Goal: Check status: Check status

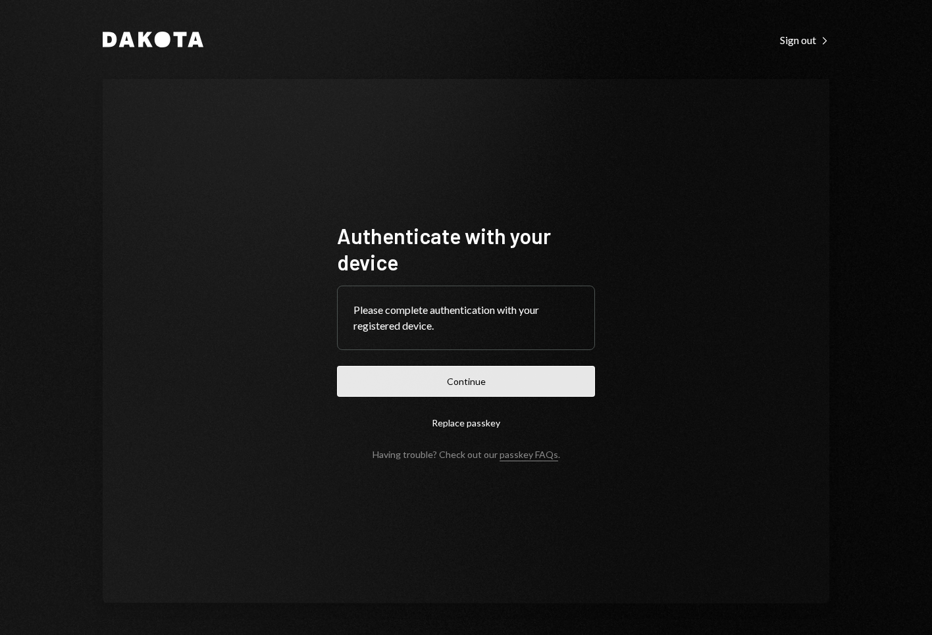
click at [494, 385] on button "Continue" at bounding box center [466, 381] width 258 height 31
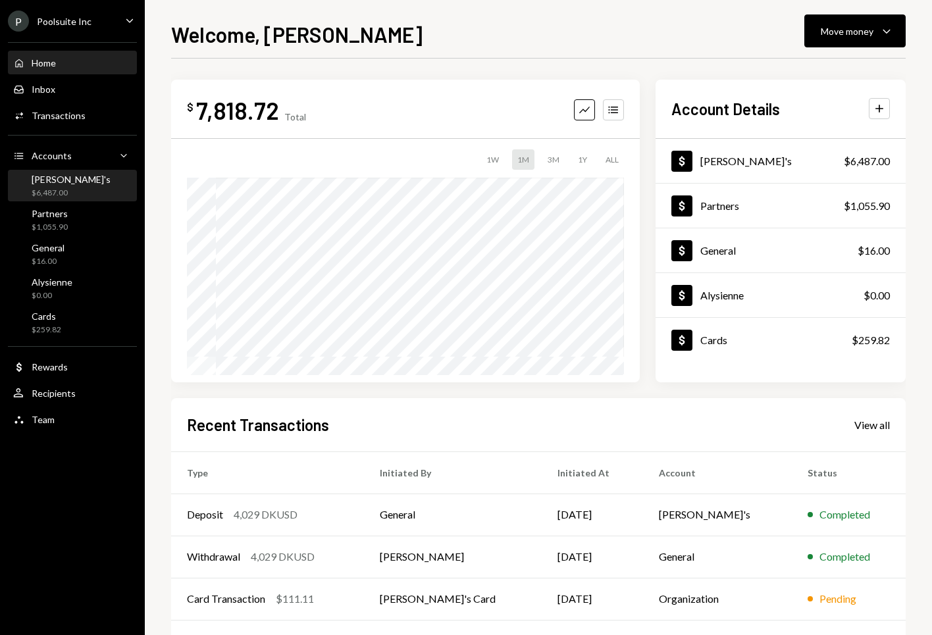
click at [66, 192] on div "$6,487.00" at bounding box center [71, 193] width 79 height 11
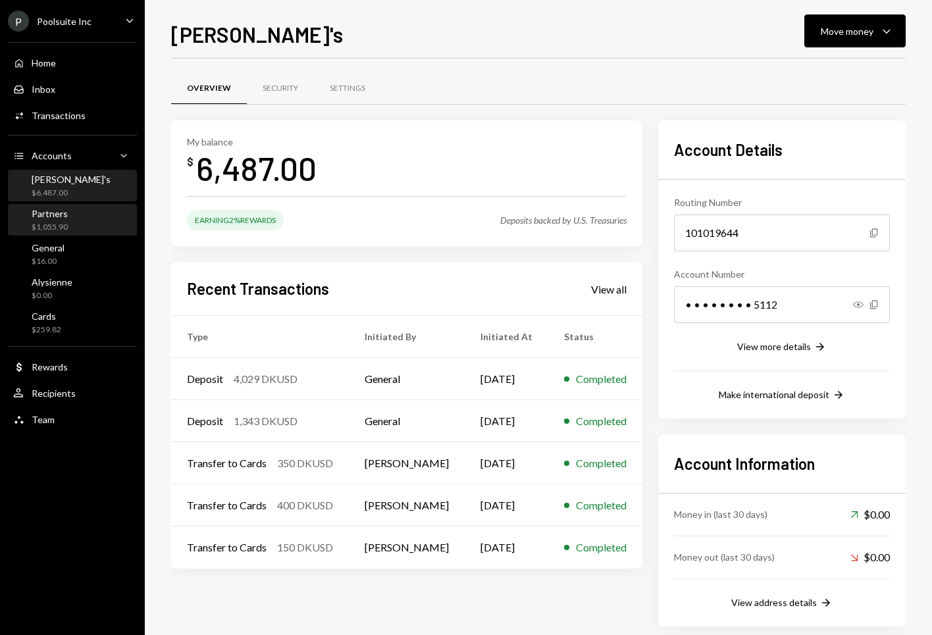
click at [68, 220] on div "Partners $1,055.90" at bounding box center [72, 220] width 119 height 25
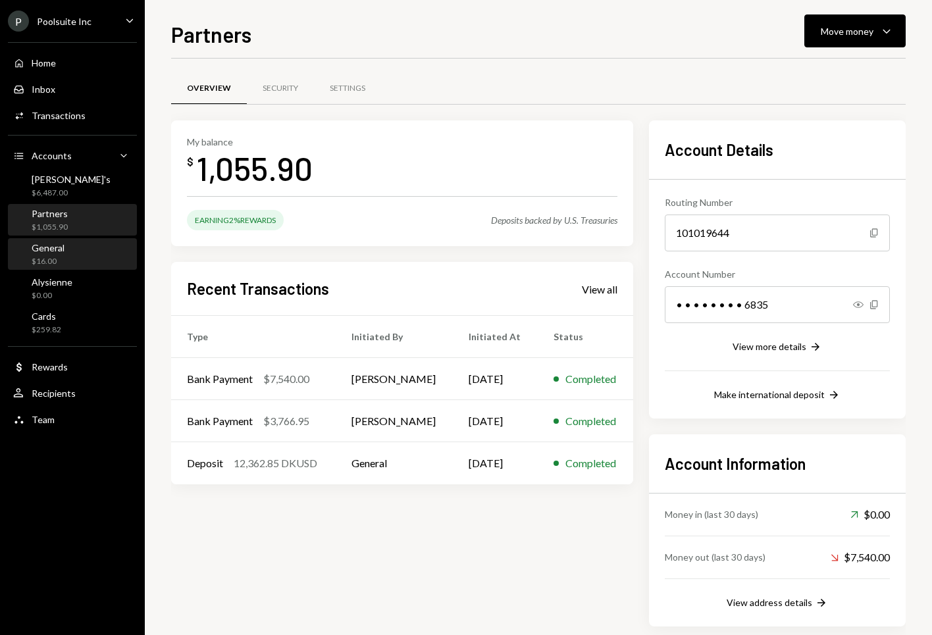
click at [95, 248] on div "General $16.00" at bounding box center [72, 254] width 119 height 25
